Goal: Find specific page/section: Find specific page/section

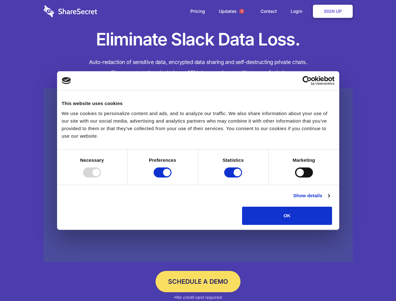
click at [101, 177] on div at bounding box center [92, 172] width 18 height 10
click at [171, 177] on input "Preferences" at bounding box center [162, 172] width 18 height 10
checkbox input "false"
click at [234, 177] on input "Statistics" at bounding box center [233, 172] width 18 height 10
checkbox input "false"
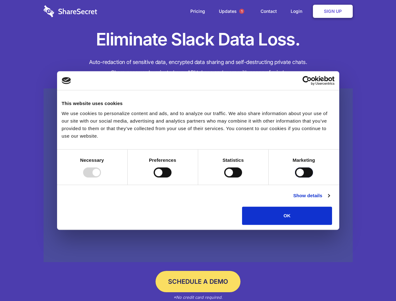
click at [295, 177] on input "Marketing" at bounding box center [304, 172] width 18 height 10
checkbox input "true"
click at [329, 199] on link "Show details" at bounding box center [311, 196] width 36 height 8
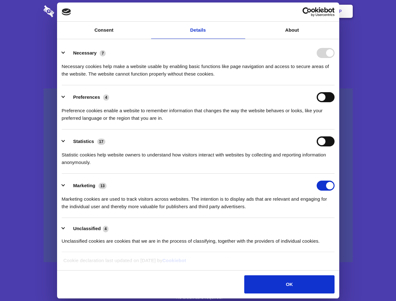
click at [346, 227] on link at bounding box center [198, 175] width 309 height 174
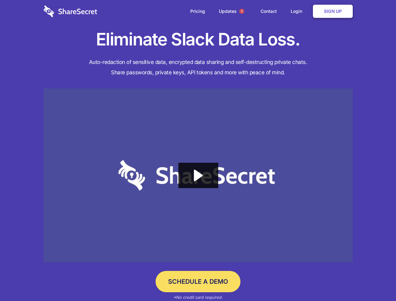
click at [241, 11] on span "1" at bounding box center [241, 11] width 5 height 5
